Goal: Use online tool/utility: Utilize a website feature to perform a specific function

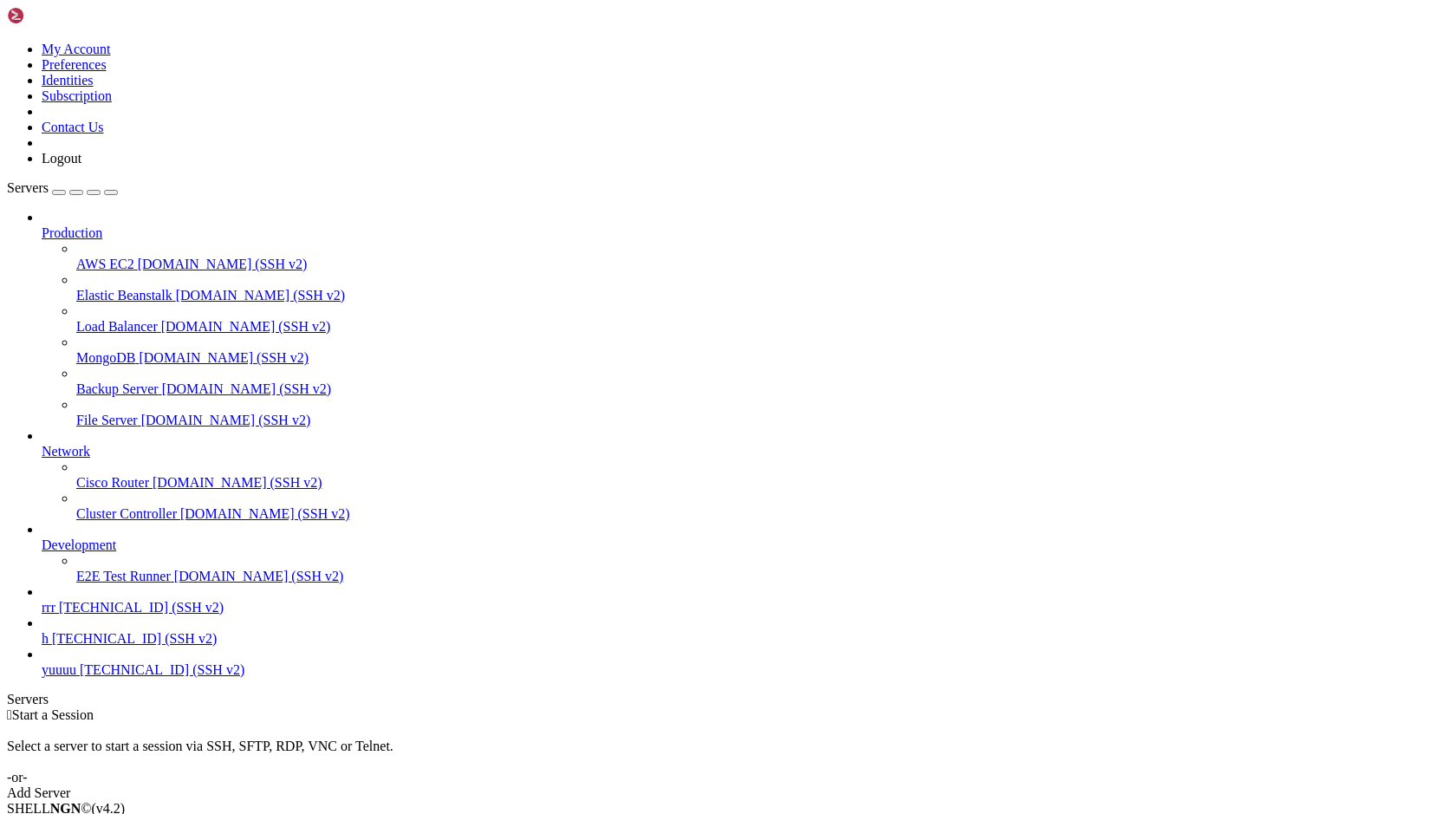
click at [124, 615] on link "rrr [TECHNICAL_ID] (SSH v2)" at bounding box center [745, 607] width 1408 height 16
drag, startPoint x: 269, startPoint y: 1463, endPoint x: 393, endPoint y: 1529, distance: 140.5
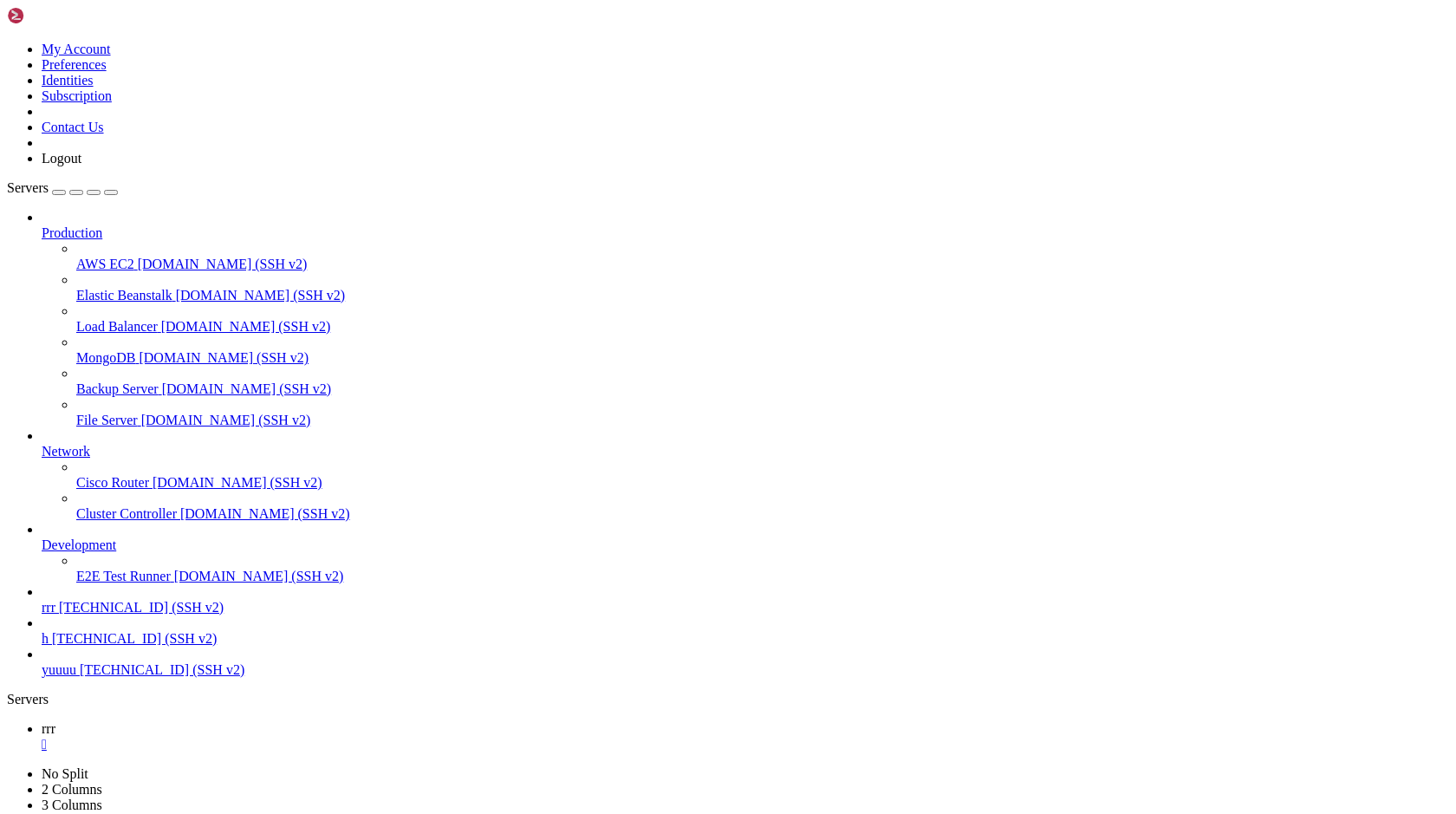
drag, startPoint x: 752, startPoint y: 1594, endPoint x: 900, endPoint y: 1442, distance: 212.2
